Goal: Information Seeking & Learning: Find specific fact

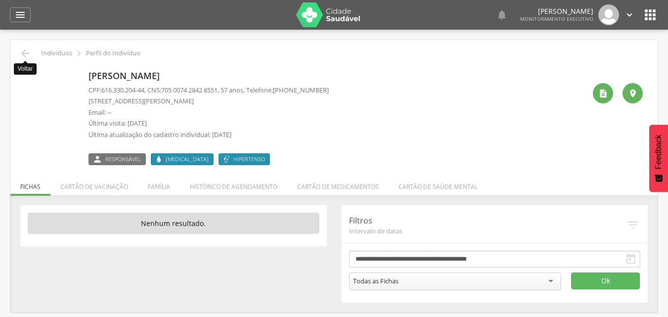
click at [28, 56] on icon "" at bounding box center [25, 53] width 12 height 12
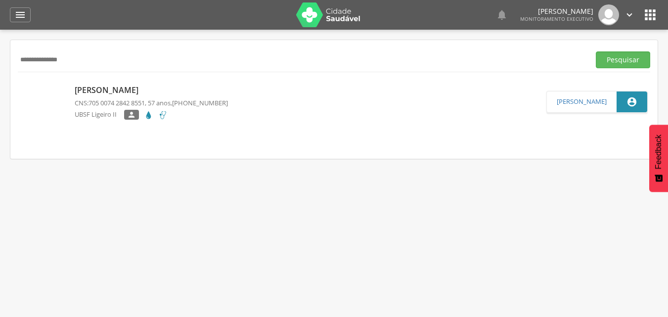
drag, startPoint x: 87, startPoint y: 59, endPoint x: 0, endPoint y: 70, distance: 87.2
click at [0, 70] on div " Supervisão  Distritos  Ubs Coordenador: - Queimadas / PB Intervalo de Tempo…" at bounding box center [334, 188] width 668 height 317
type input "**********"
click at [596, 51] on button "Pesquisar" at bounding box center [623, 59] width 54 height 17
drag, startPoint x: 76, startPoint y: 58, endPoint x: 0, endPoint y: 76, distance: 77.8
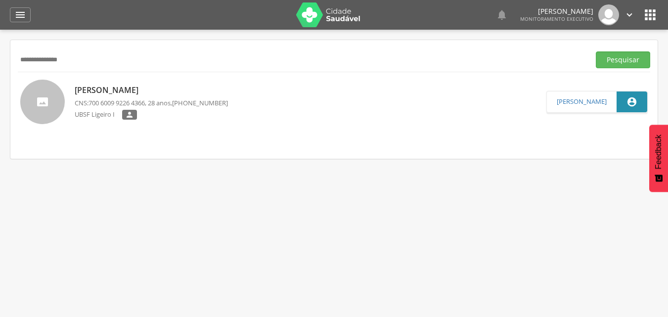
click at [0, 76] on div " Supervisão  Distritos  Ubs Coordenador: - Queimadas / PB Intervalo de Tempo…" at bounding box center [334, 188] width 668 height 317
type input "**********"
click at [596, 51] on button "Pesquisar" at bounding box center [623, 59] width 54 height 17
drag, startPoint x: 88, startPoint y: 58, endPoint x: 0, endPoint y: 59, distance: 88.0
click at [0, 59] on div " Supervisão  Distritos  Ubs Coordenador: - Queimadas / PB Intervalo de Tempo…" at bounding box center [334, 188] width 668 height 317
